Goal: Communication & Community: Answer question/provide support

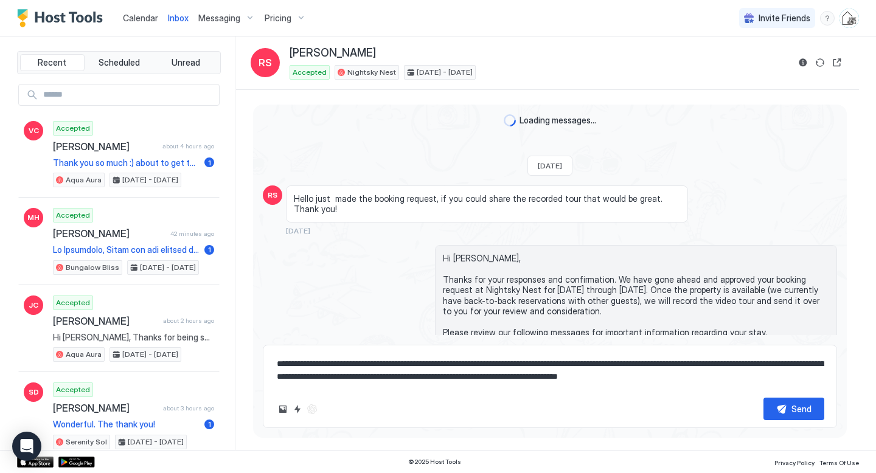
scroll to position [5892, 0]
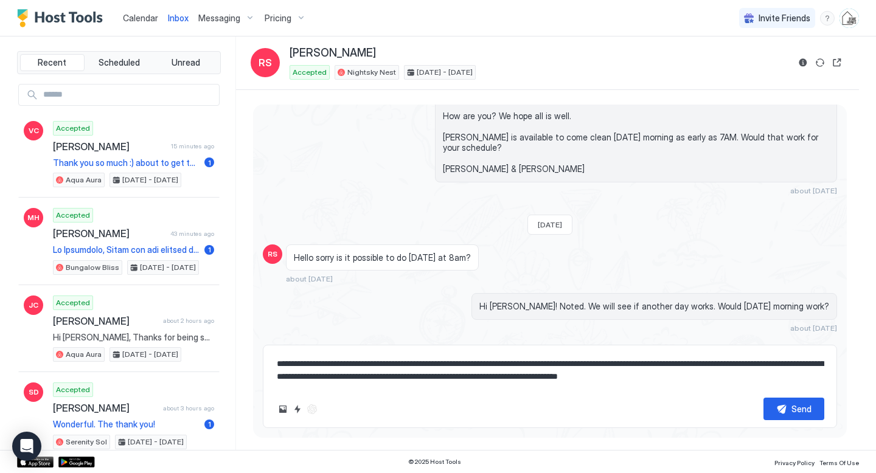
type textarea "*"
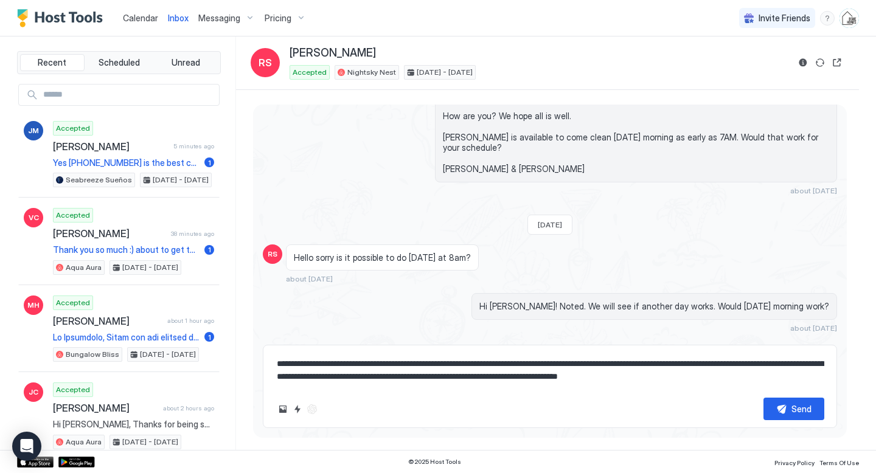
click at [179, 21] on span "Inbox" at bounding box center [178, 18] width 21 height 10
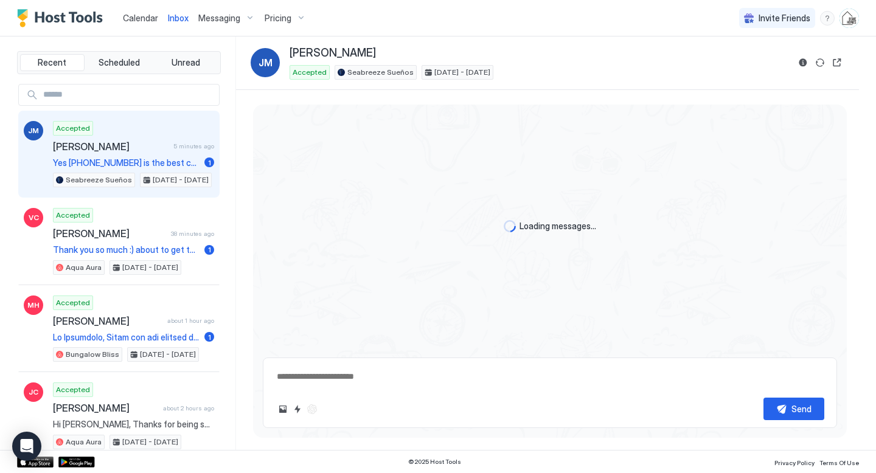
scroll to position [225, 0]
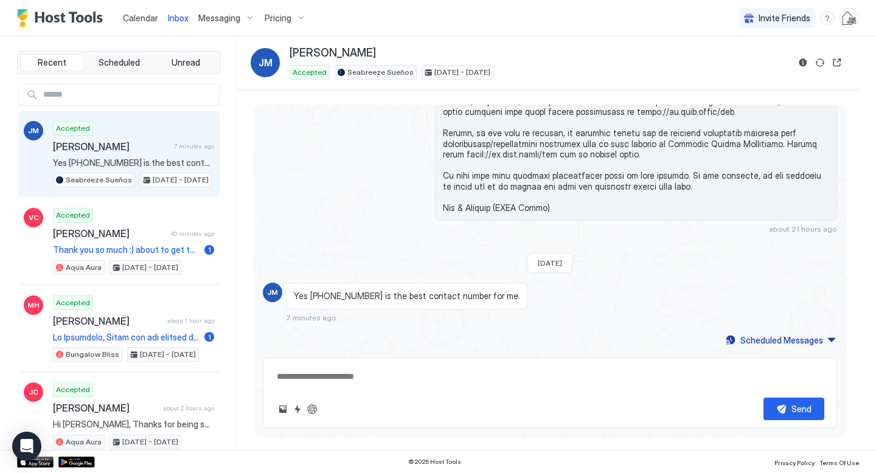
click at [138, 18] on span "Calendar" at bounding box center [140, 18] width 35 height 10
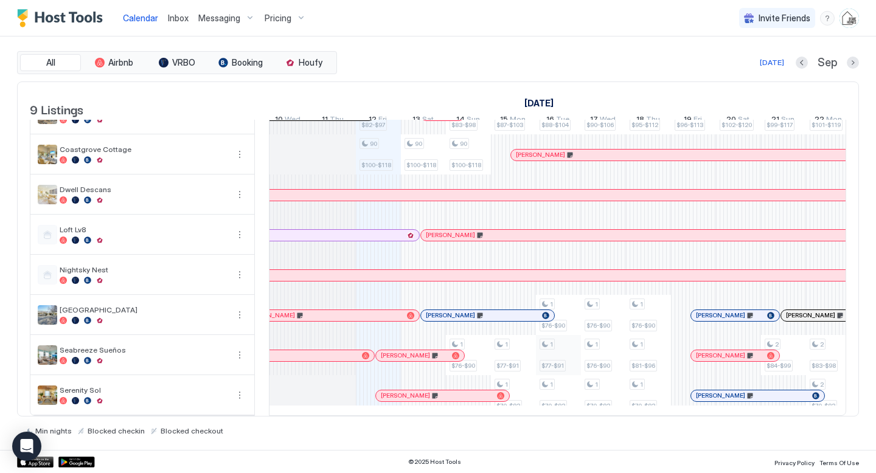
scroll to position [0, 588]
click at [327, 354] on div at bounding box center [327, 356] width 10 height 10
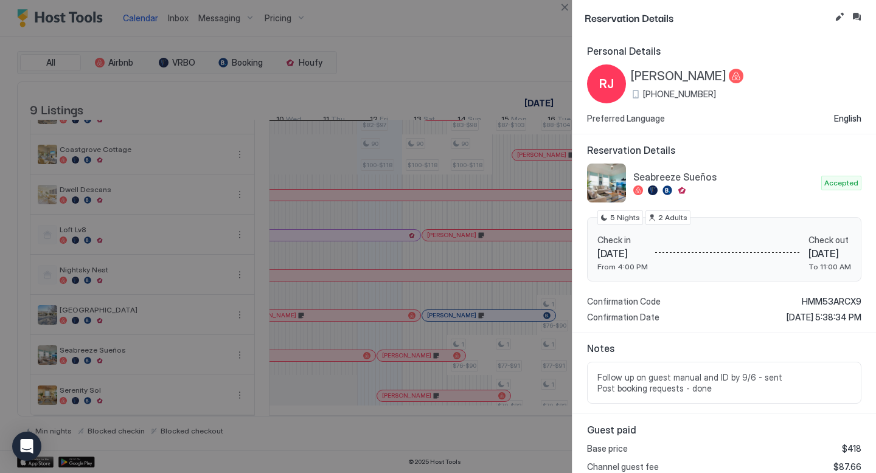
click at [655, 77] on span "[PERSON_NAME]" at bounding box center [679, 76] width 96 height 15
click at [858, 20] on button "Inbox" at bounding box center [856, 17] width 15 height 15
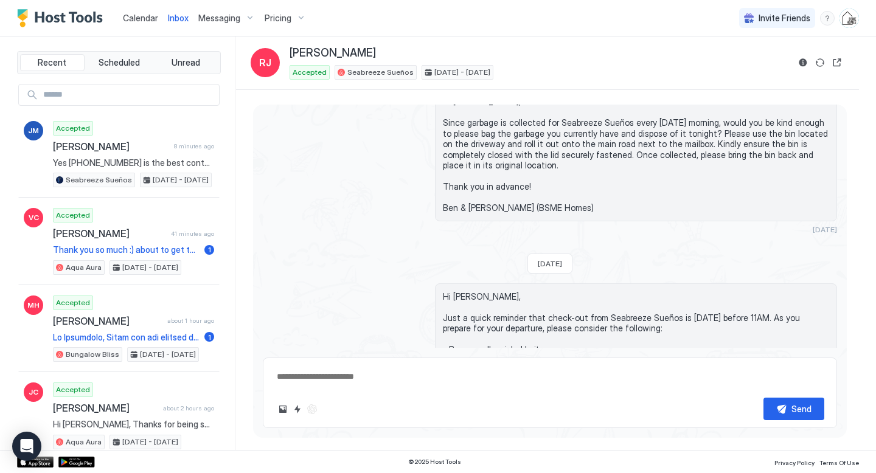
scroll to position [1953, 0]
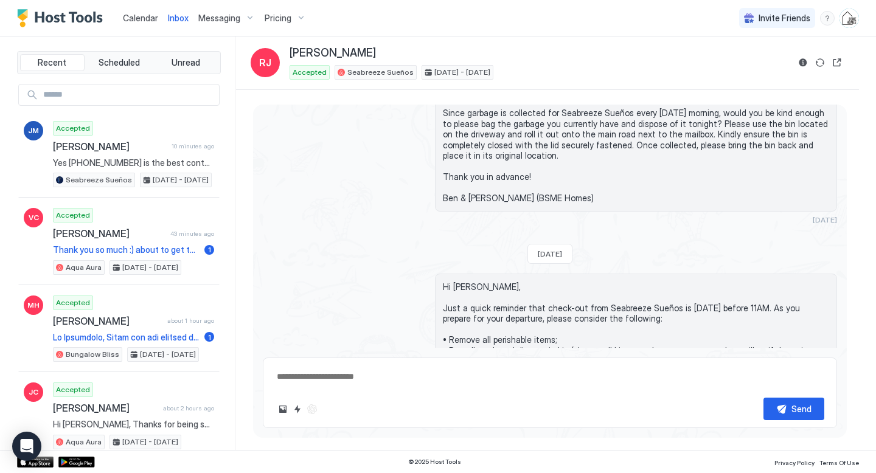
click at [147, 24] on link "Calendar" at bounding box center [140, 18] width 35 height 13
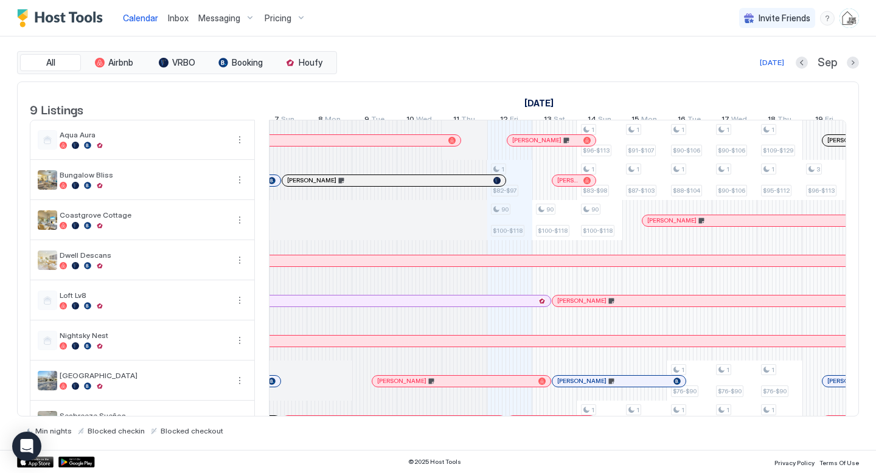
click at [400, 186] on div at bounding box center [400, 181] width 10 height 10
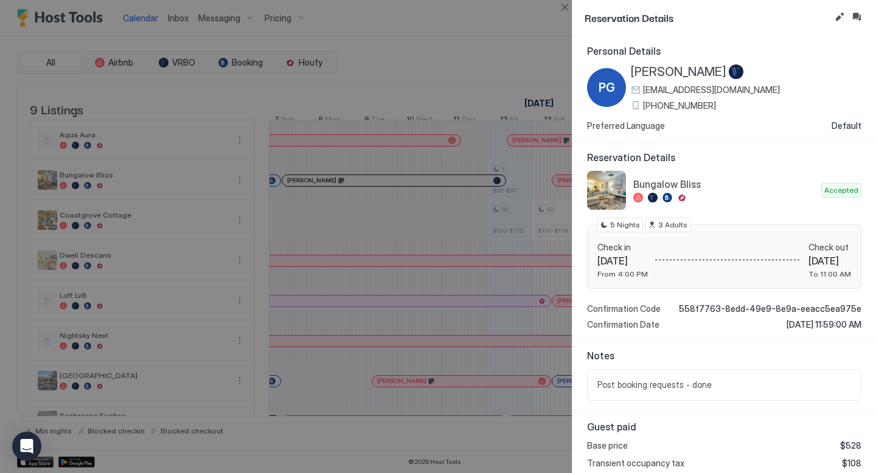
click at [656, 70] on span "[PERSON_NAME]" at bounding box center [679, 71] width 96 height 15
click at [855, 15] on button "Inbox" at bounding box center [856, 17] width 15 height 15
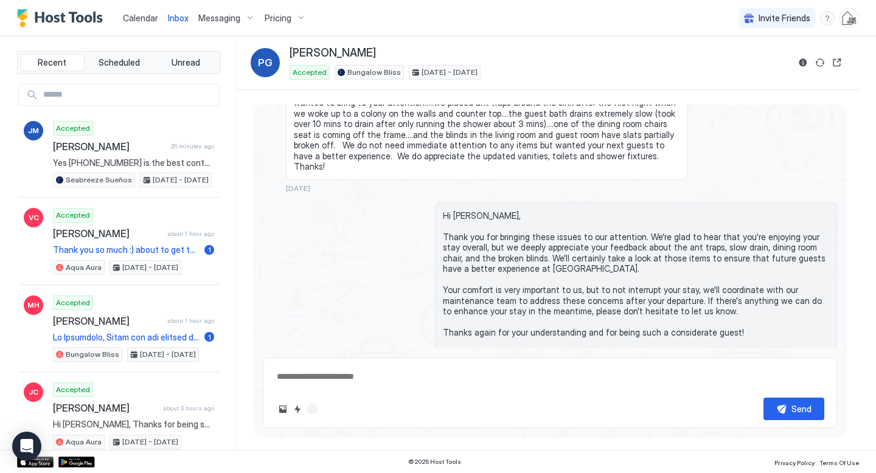
scroll to position [1904, 0]
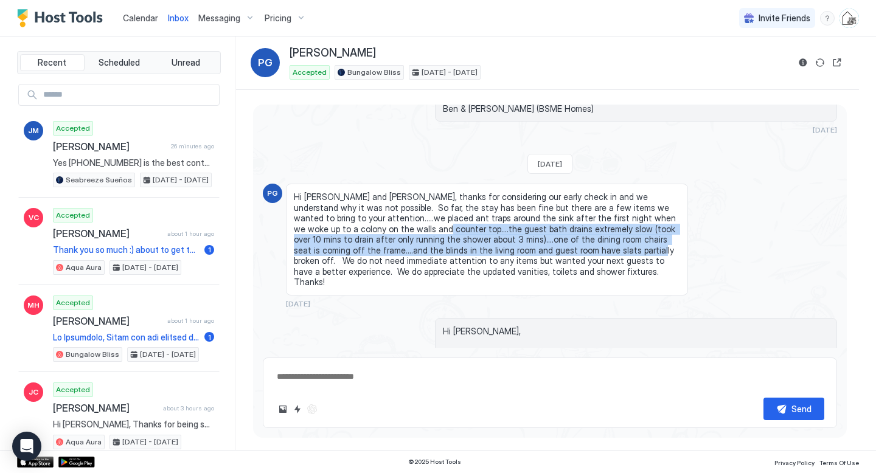
drag, startPoint x: 380, startPoint y: 229, endPoint x: 555, endPoint y: 252, distance: 177.3
click at [555, 252] on span "Hi [PERSON_NAME] and [PERSON_NAME], thanks for considering our early check in a…" at bounding box center [487, 240] width 386 height 96
copy span "the guest bath drains extremely slow (took over 10 mins to drain after only run…"
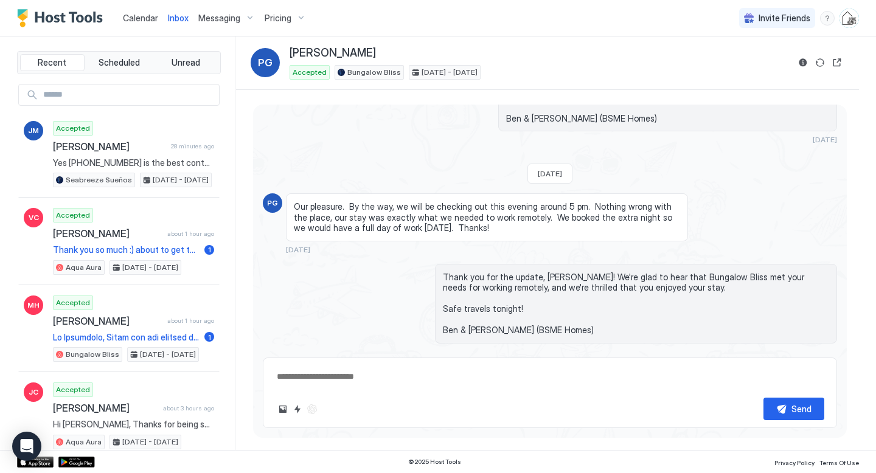
scroll to position [2581, 0]
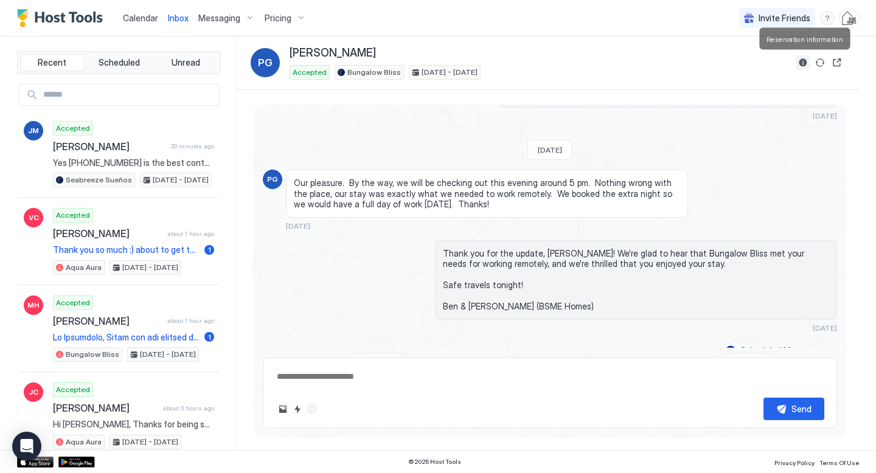
click at [805, 66] on button "Reservation information" at bounding box center [803, 62] width 15 height 15
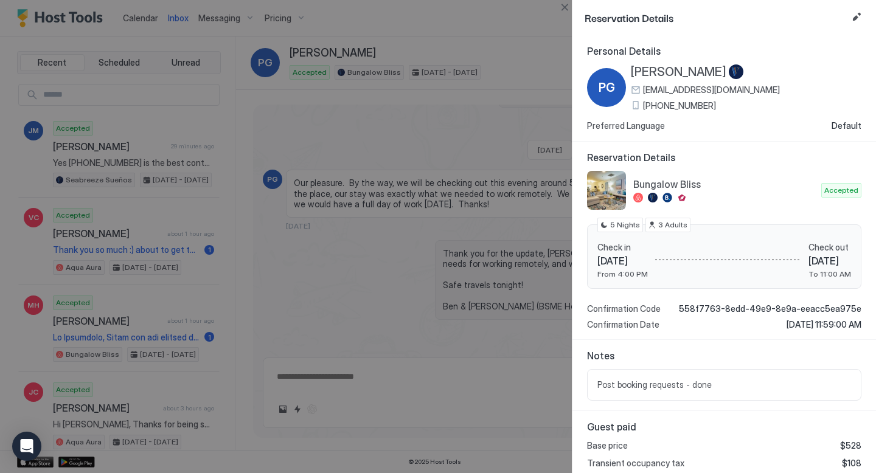
click at [675, 72] on span "[PERSON_NAME]" at bounding box center [679, 71] width 96 height 15
